Goal: Task Accomplishment & Management: Use online tool/utility

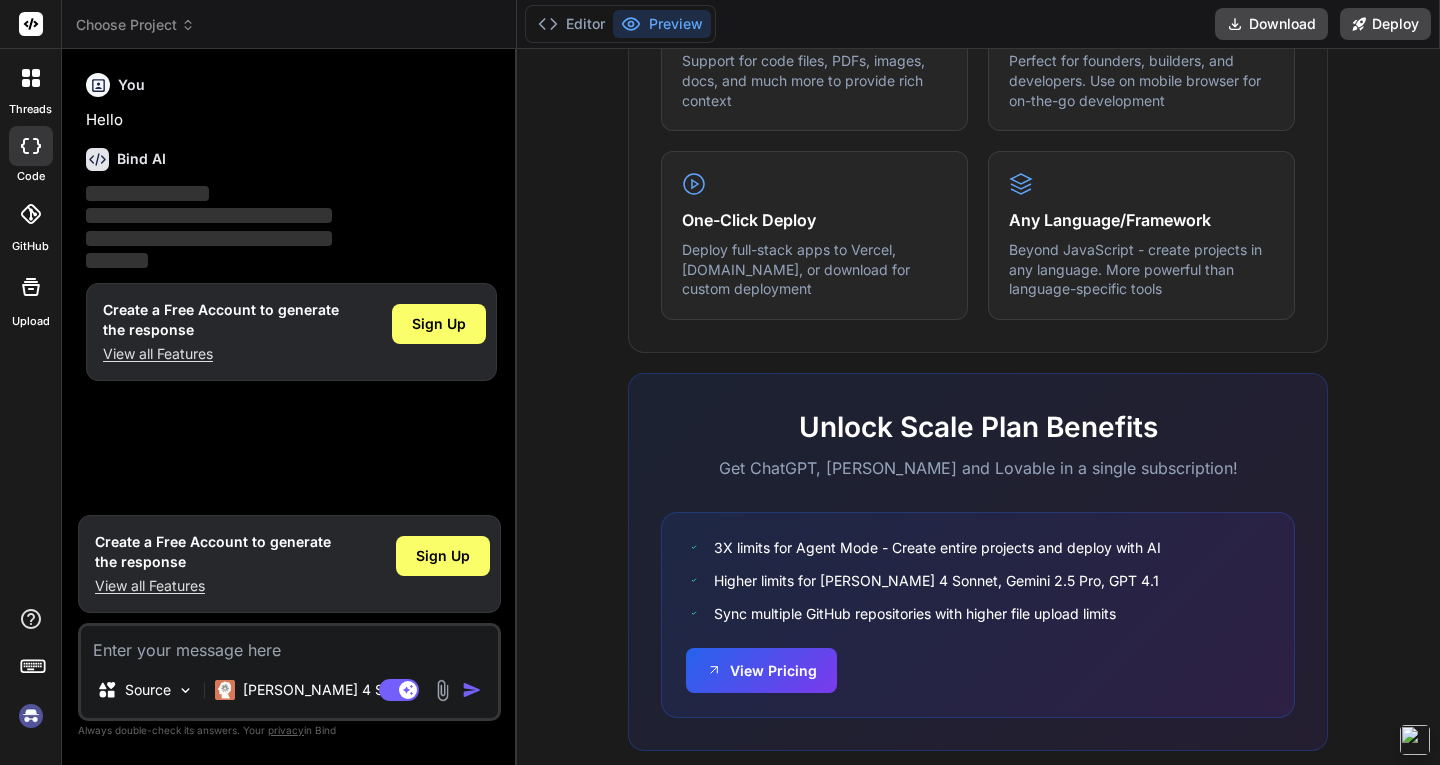
scroll to position [1189, 0]
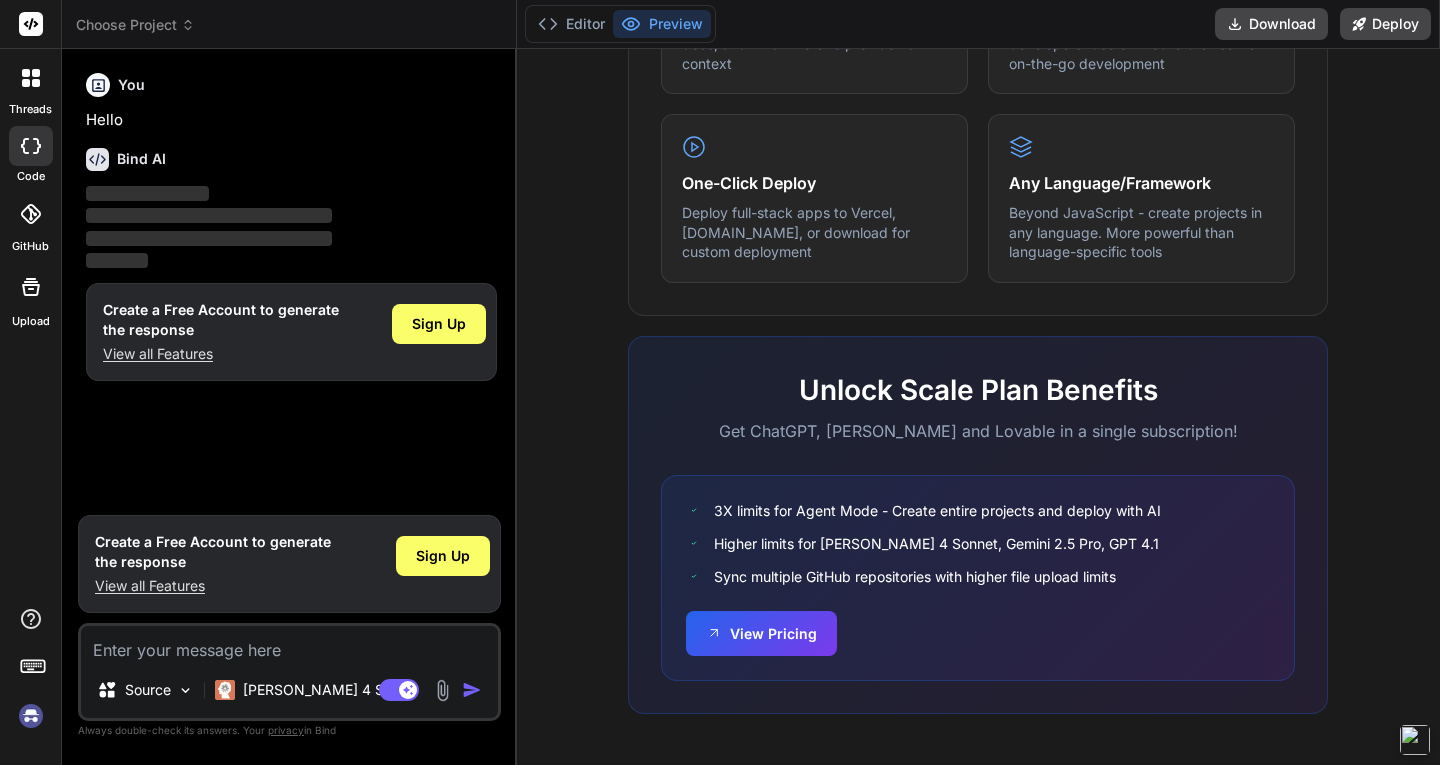
click at [39, 84] on icon at bounding box center [36, 83] width 8 height 8
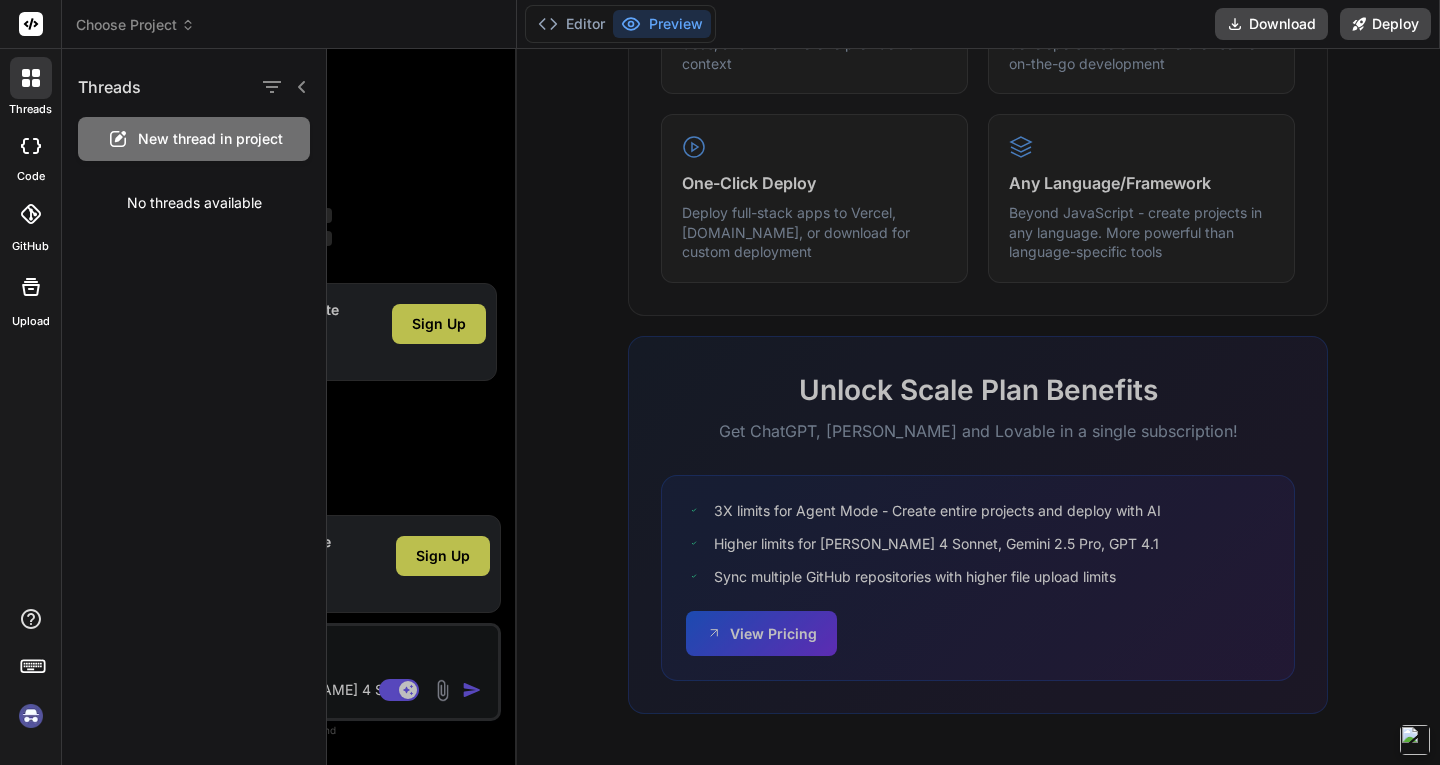
click at [25, 155] on div at bounding box center [31, 146] width 44 height 40
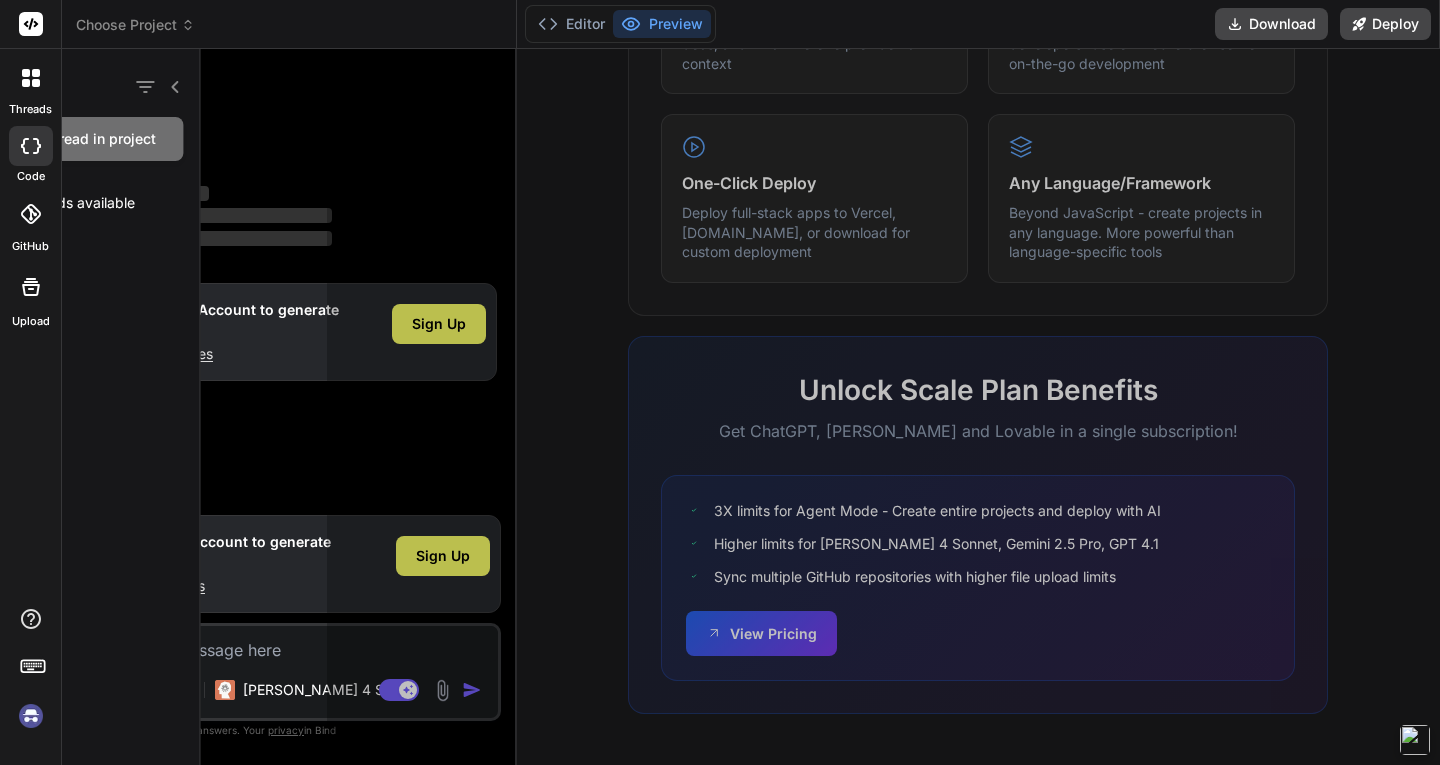
type textarea "x"
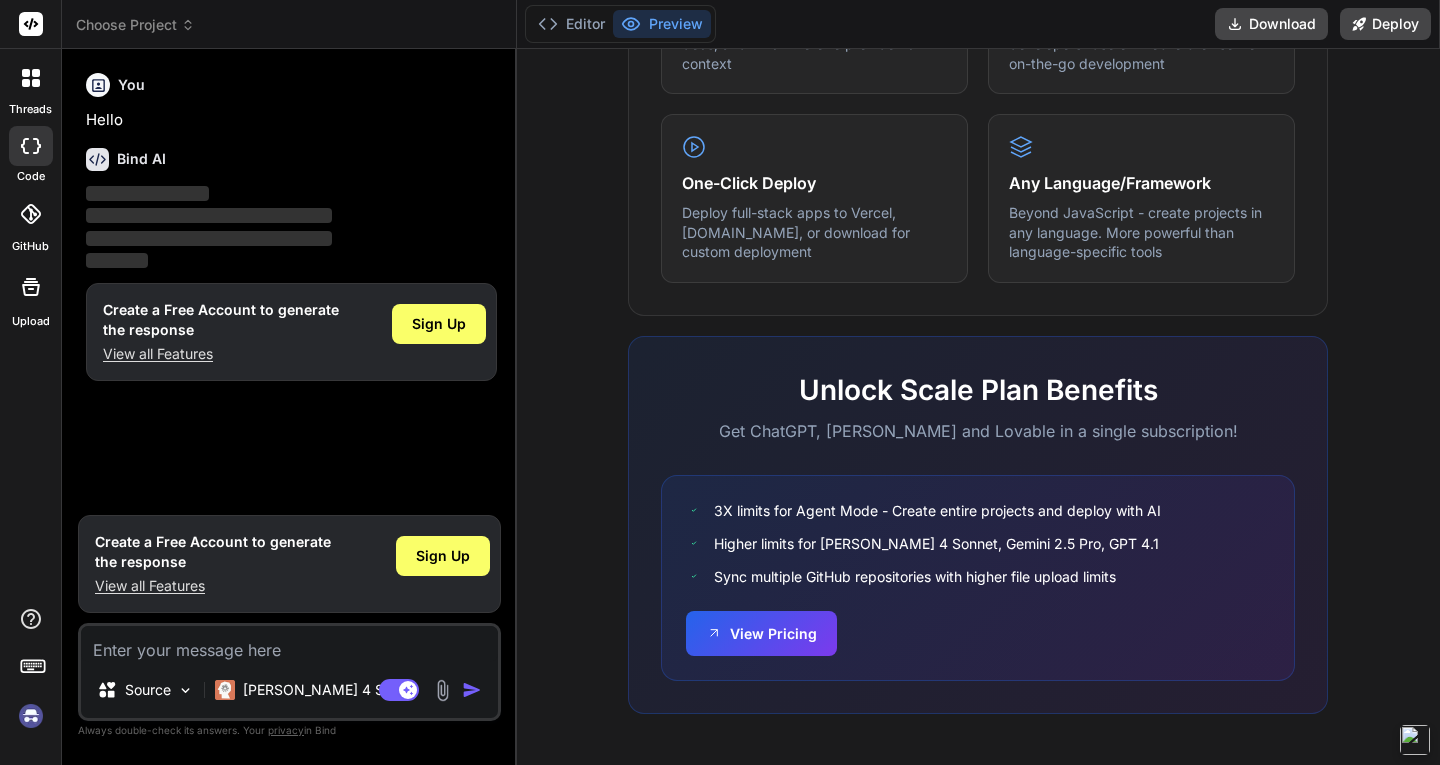
click at [24, 218] on icon at bounding box center [30, 214] width 20 height 20
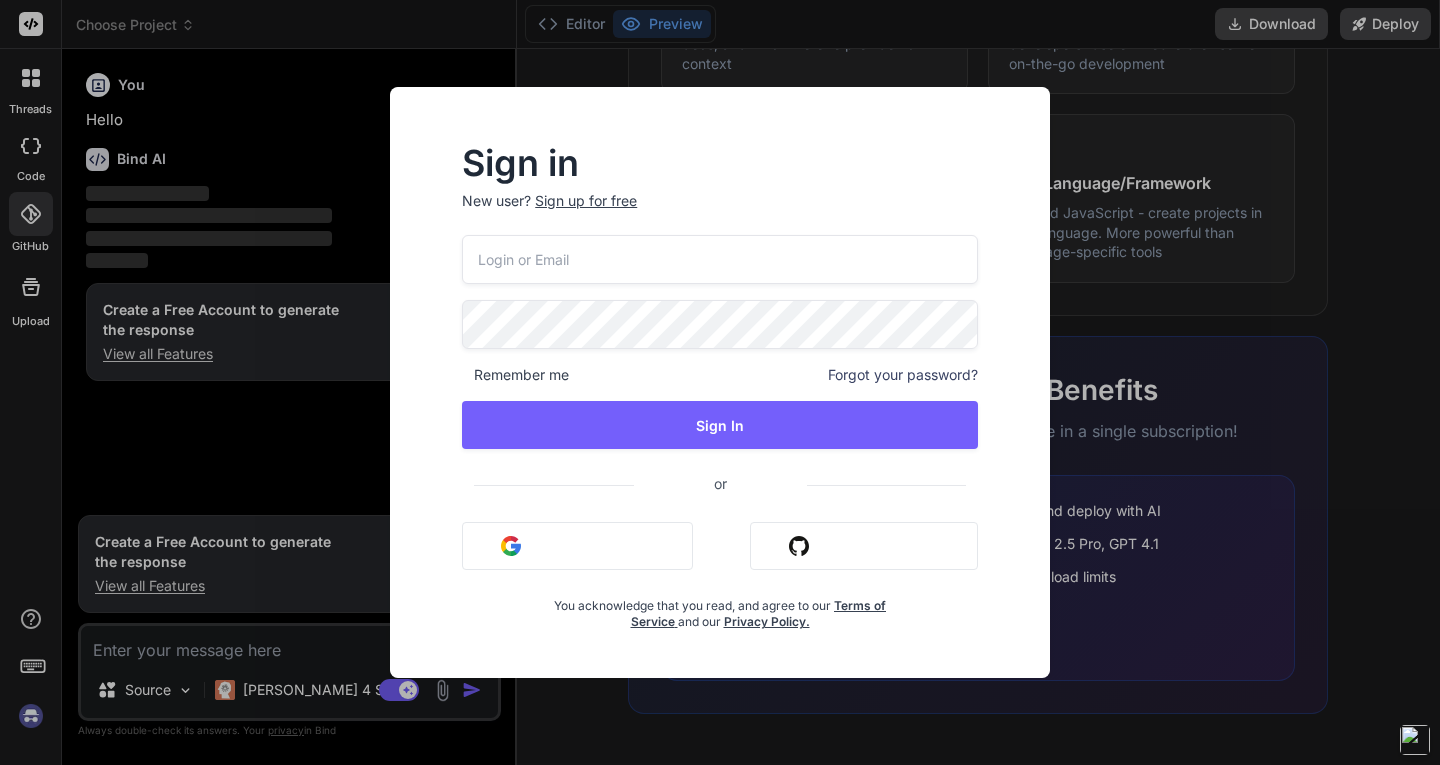
click at [30, 274] on div "Sign in New user? Sign up for free Remember me Forgot your password? Sign In or…" at bounding box center [720, 382] width 1440 height 765
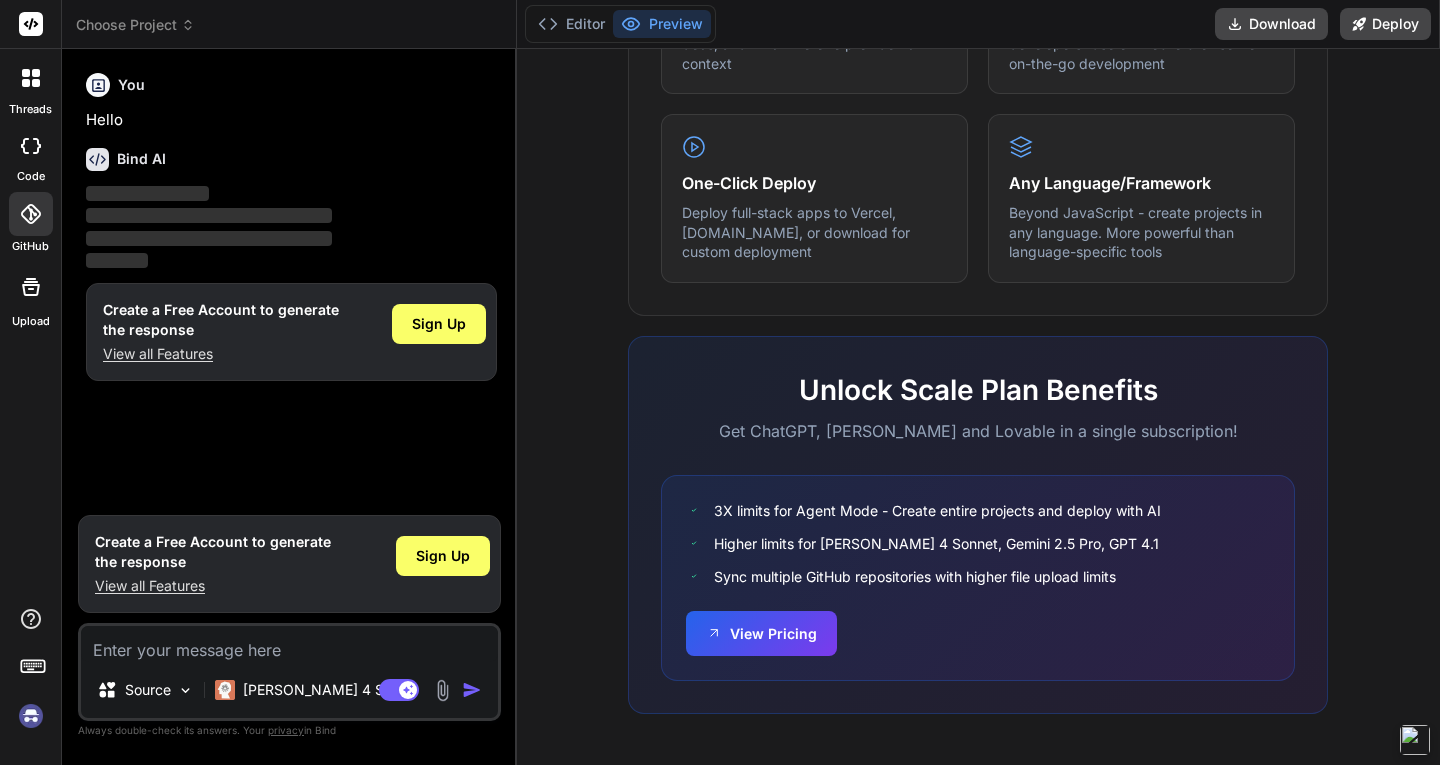
click at [12, 655] on div at bounding box center [30, 670] width 61 height 126
click at [31, 661] on rect at bounding box center [32, 666] width 23 height 12
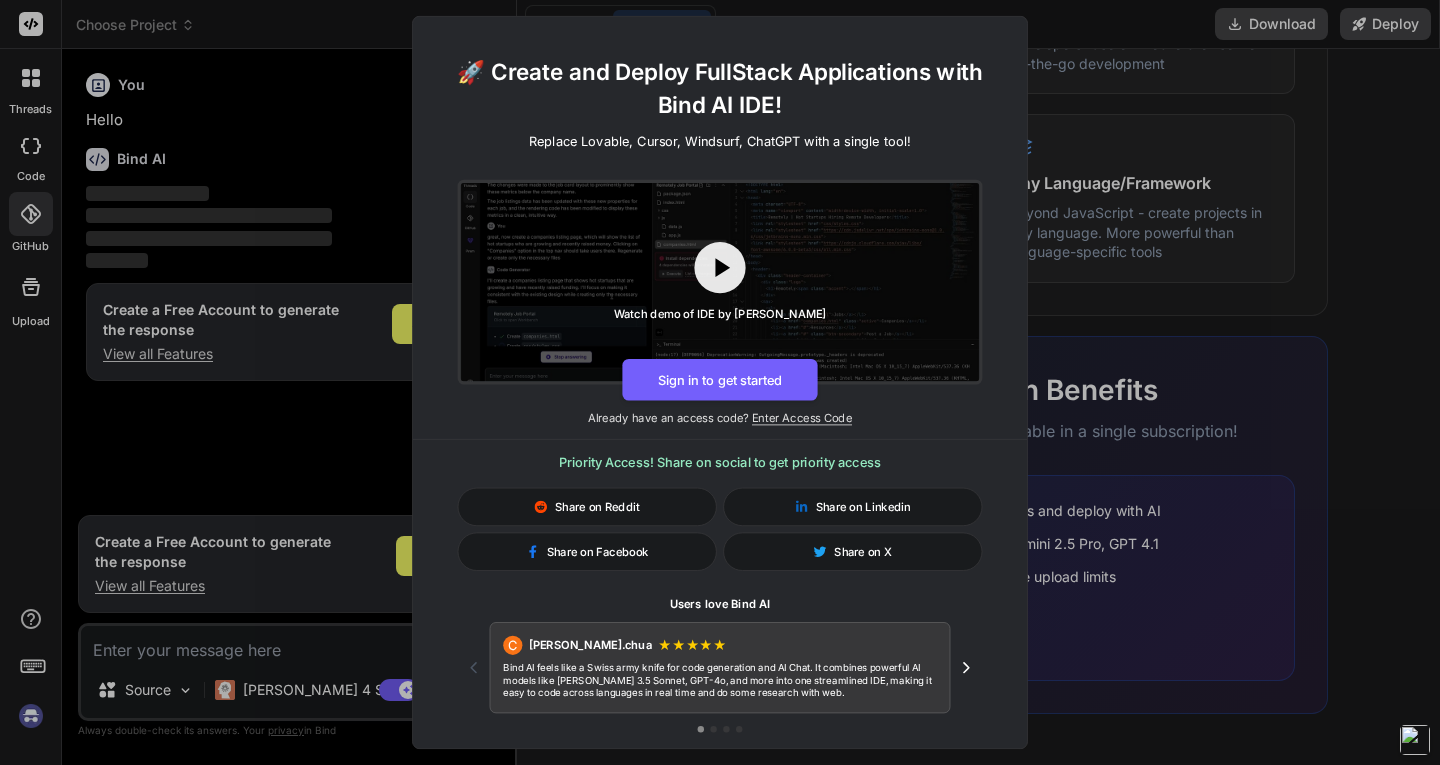
click at [343, 502] on div "🚀 Create and Deploy FullStack Applications with Bind AI IDE! Replace Lovable, C…" at bounding box center [720, 382] width 1440 height 765
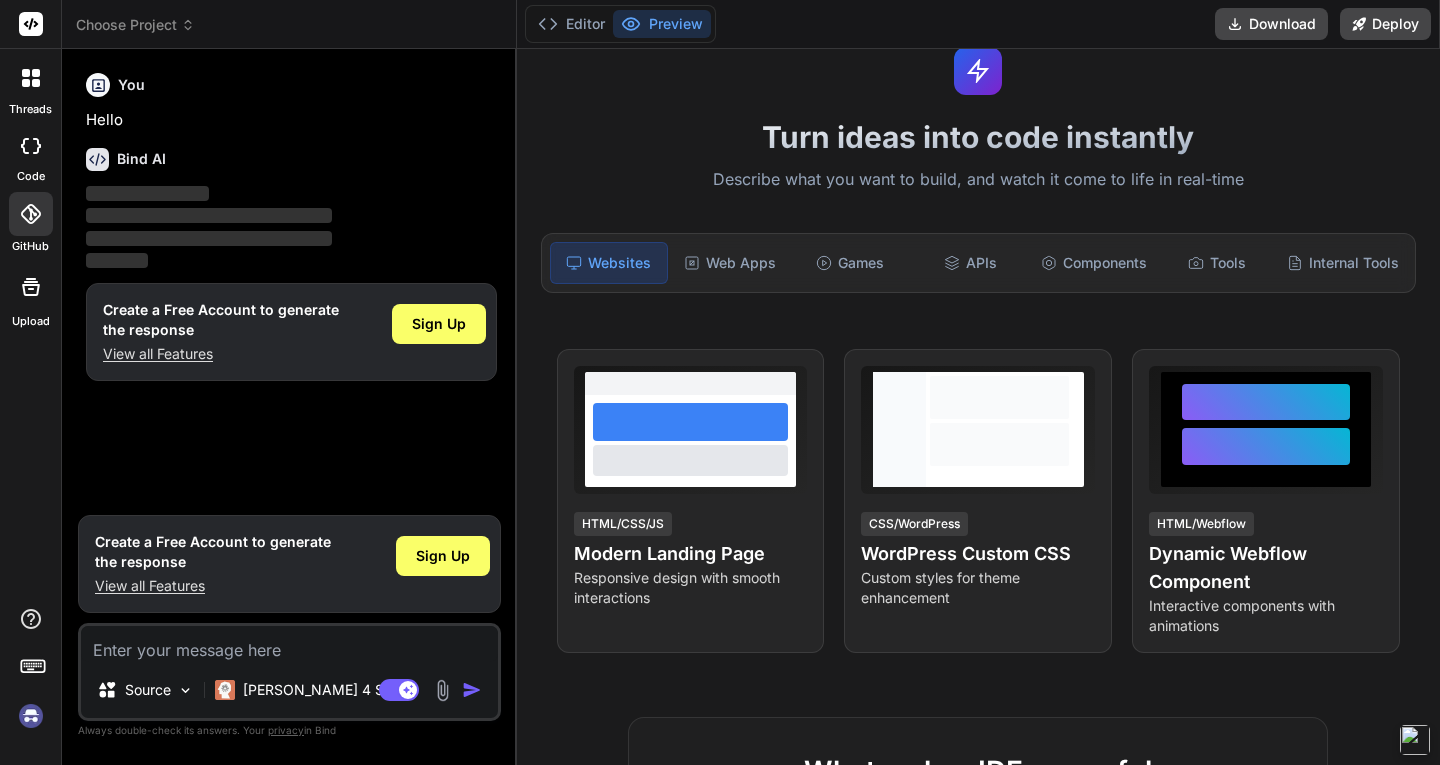
scroll to position [0, 0]
